Goal: Check status: Check status

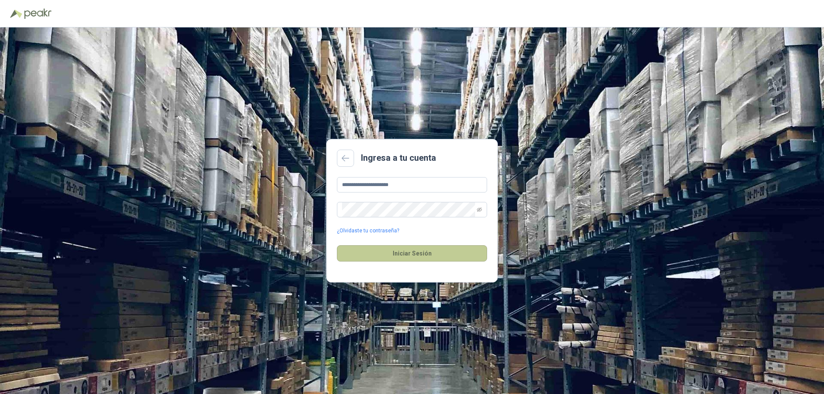
click at [416, 249] on button "Iniciar Sesión" at bounding box center [412, 254] width 150 height 16
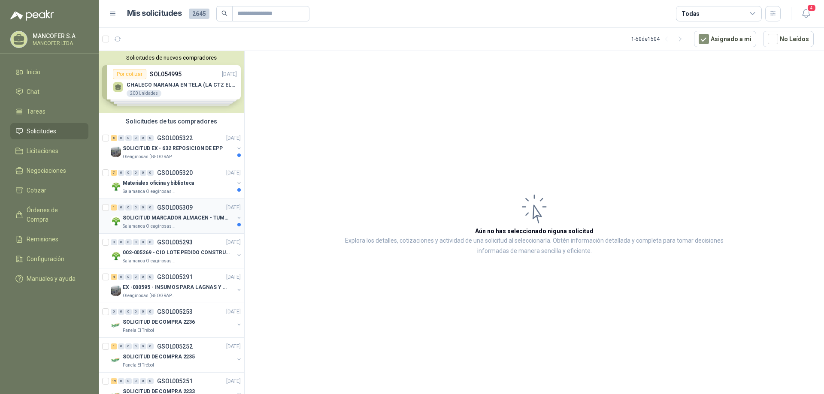
click at [143, 219] on p "SOLICITUD MARCADOR ALMACEN - TUMACO" at bounding box center [176, 218] width 107 height 8
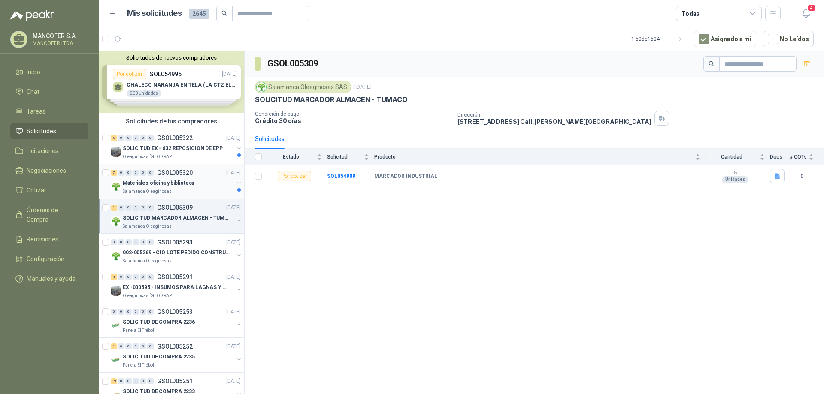
click at [146, 179] on p "Materiales oficina y biblioteca" at bounding box center [158, 183] width 71 height 8
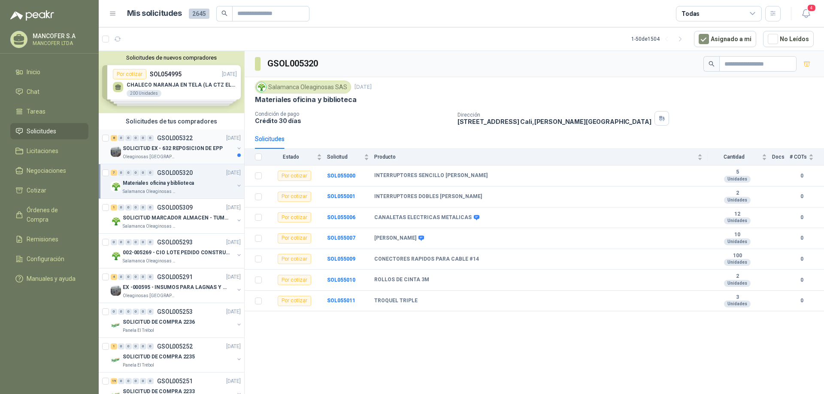
click at [149, 149] on p "SOLICITUD EX - 632 REPOSICION DE EPP" at bounding box center [173, 149] width 100 height 8
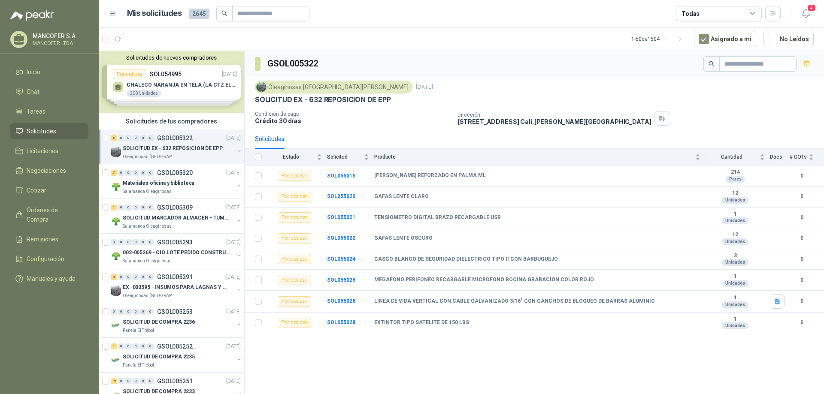
click at [740, 357] on div "GSOL005322 Oleaginosas [GEOGRAPHIC_DATA][PERSON_NAME] [DATE] SOLICITUD EX - 632…" at bounding box center [534, 224] width 579 height 346
